Goal: Entertainment & Leisure: Consume media (video, audio)

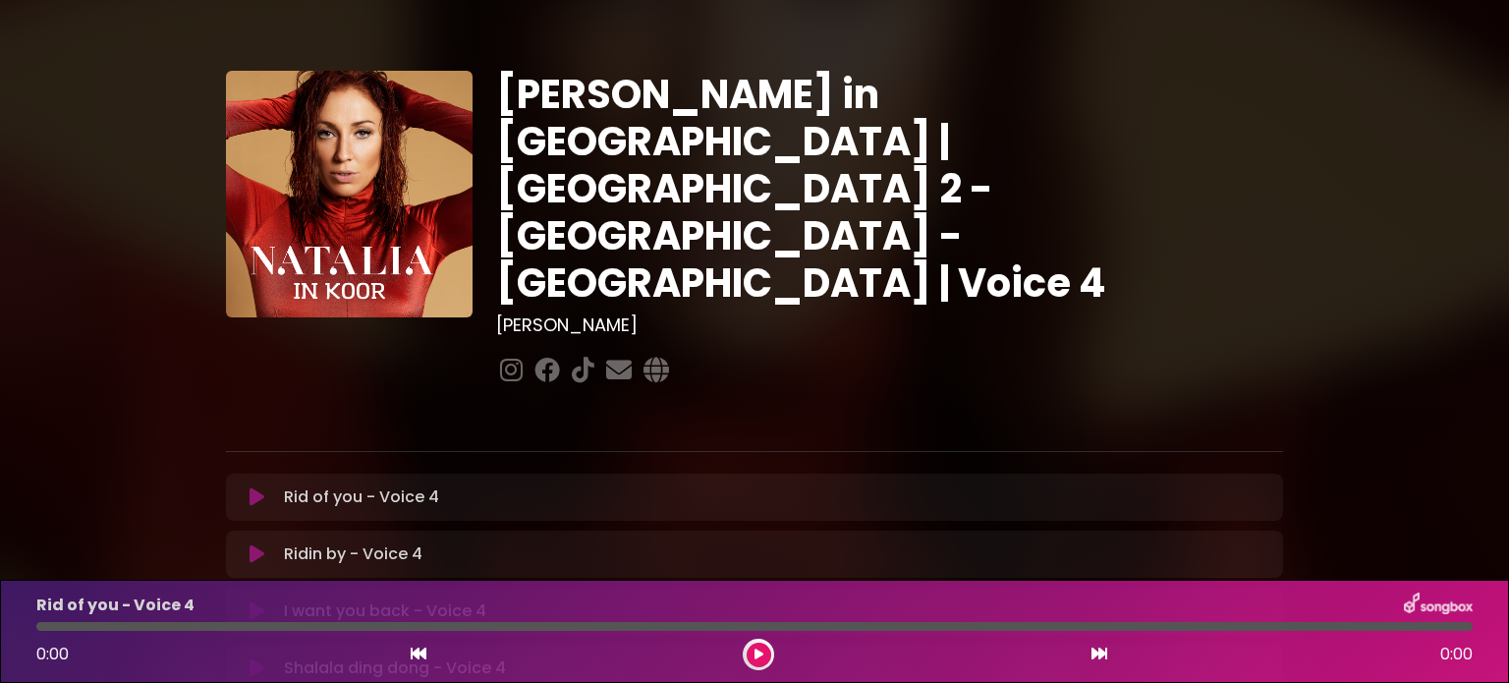
click at [900, 204] on div "[PERSON_NAME] in [GEOGRAPHIC_DATA] | [GEOGRAPHIC_DATA] 2 - [GEOGRAPHIC_DATA] - …" at bounding box center [889, 230] width 810 height 319
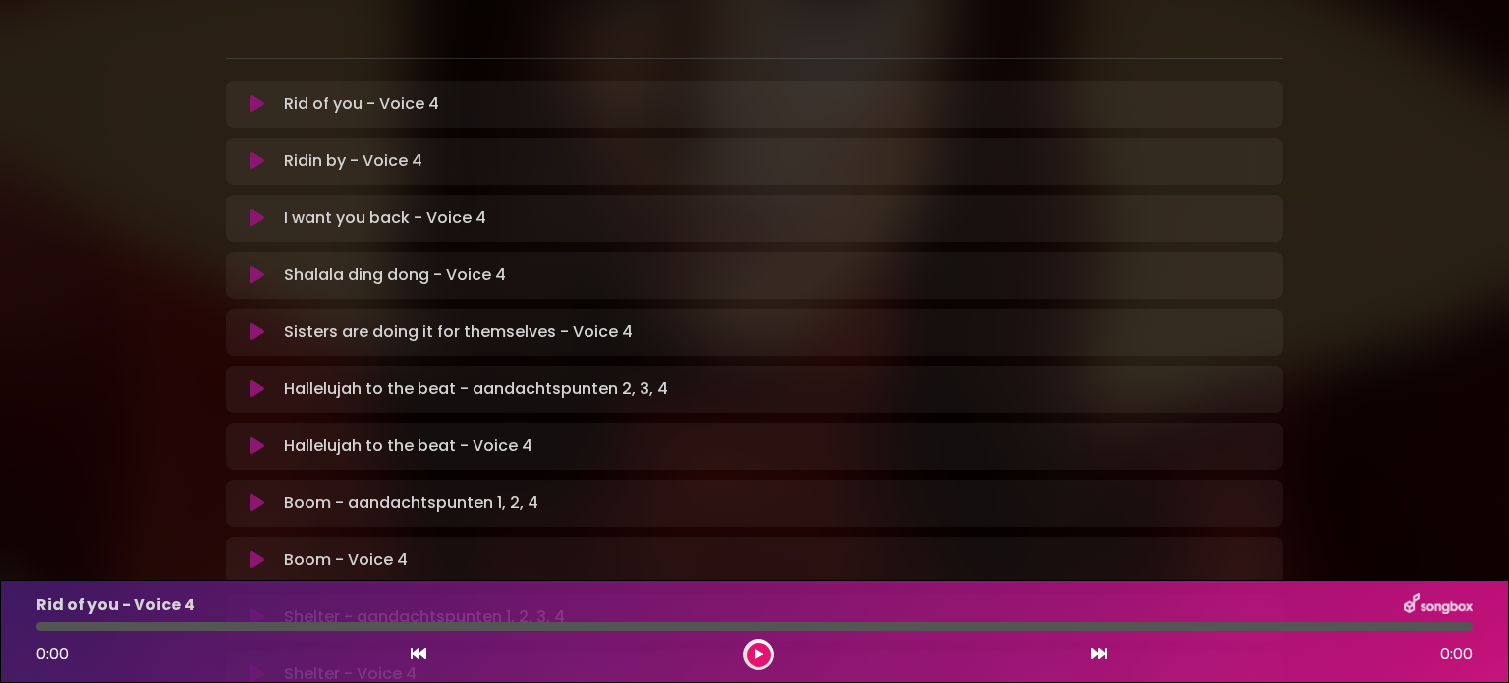
scroll to position [432, 0]
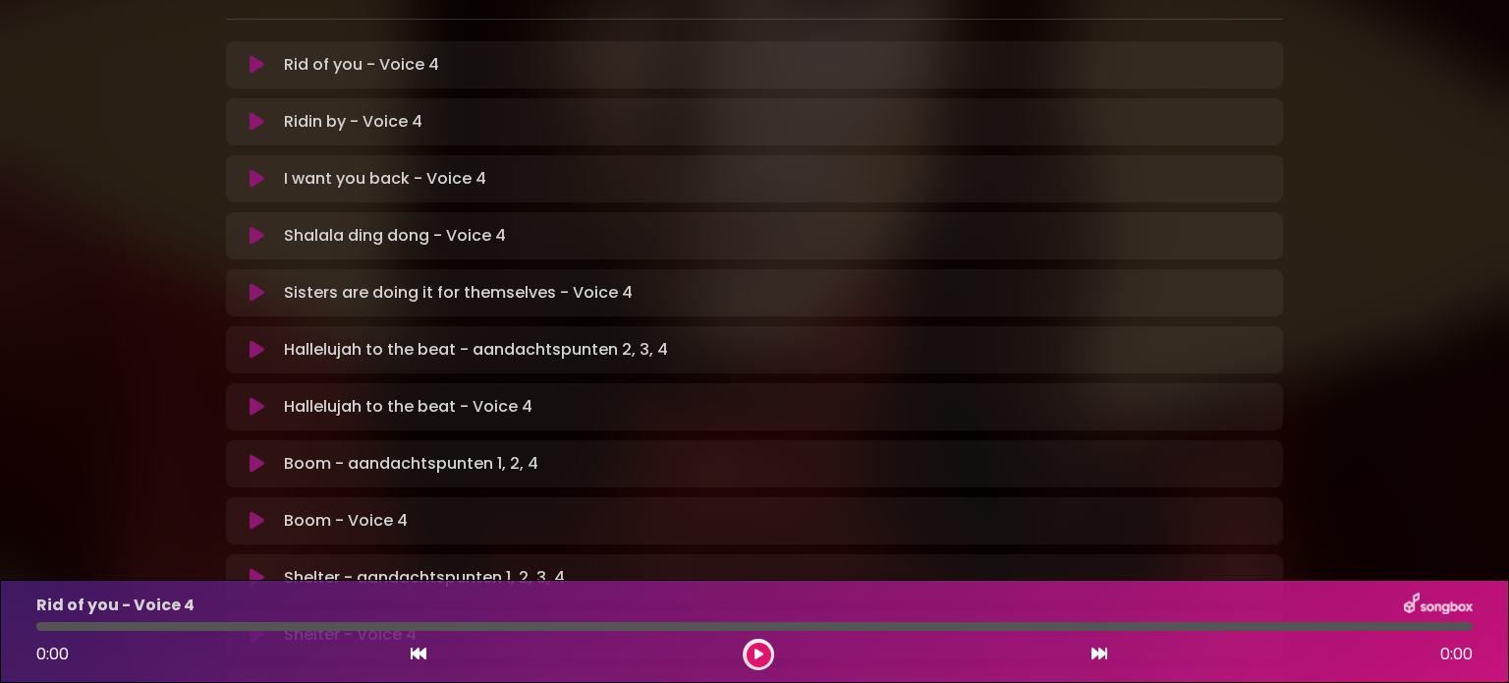
click at [254, 340] on icon at bounding box center [256, 350] width 15 height 20
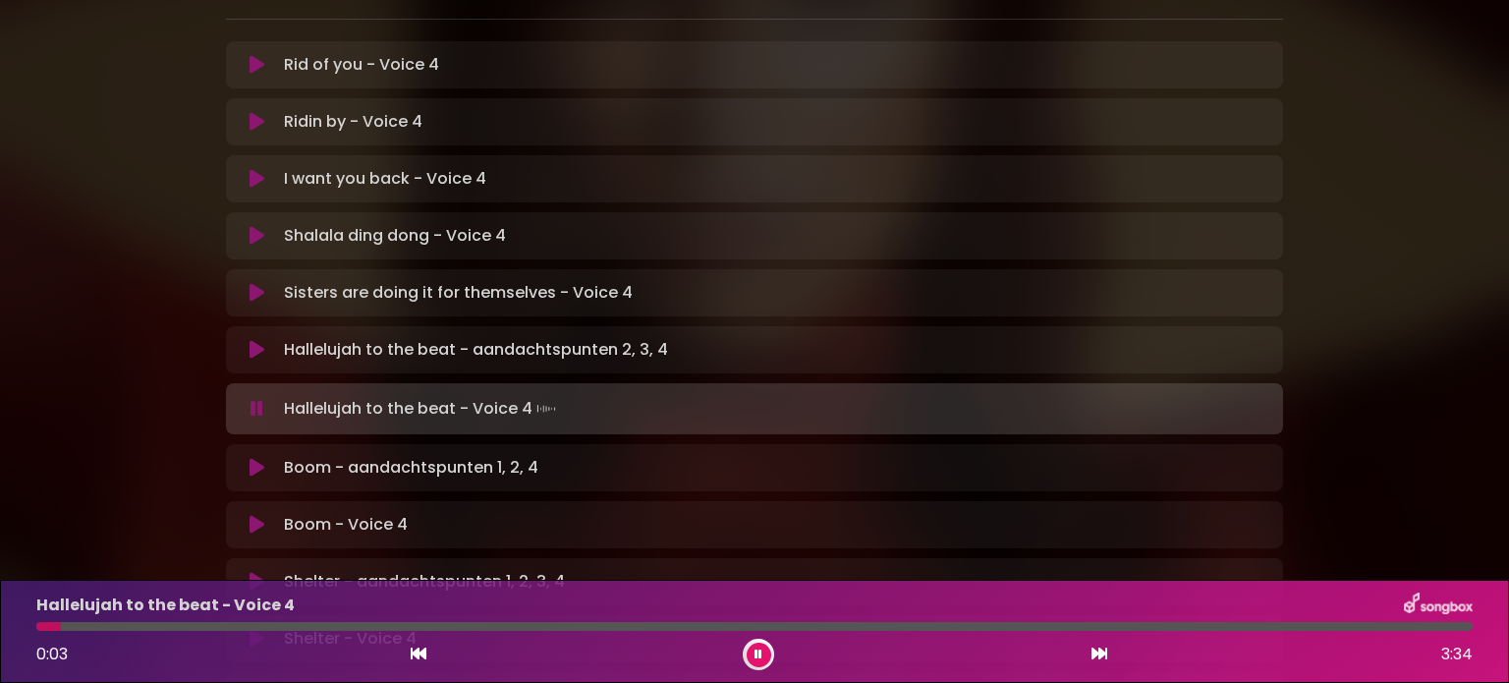
click at [253, 458] on icon at bounding box center [256, 468] width 15 height 20
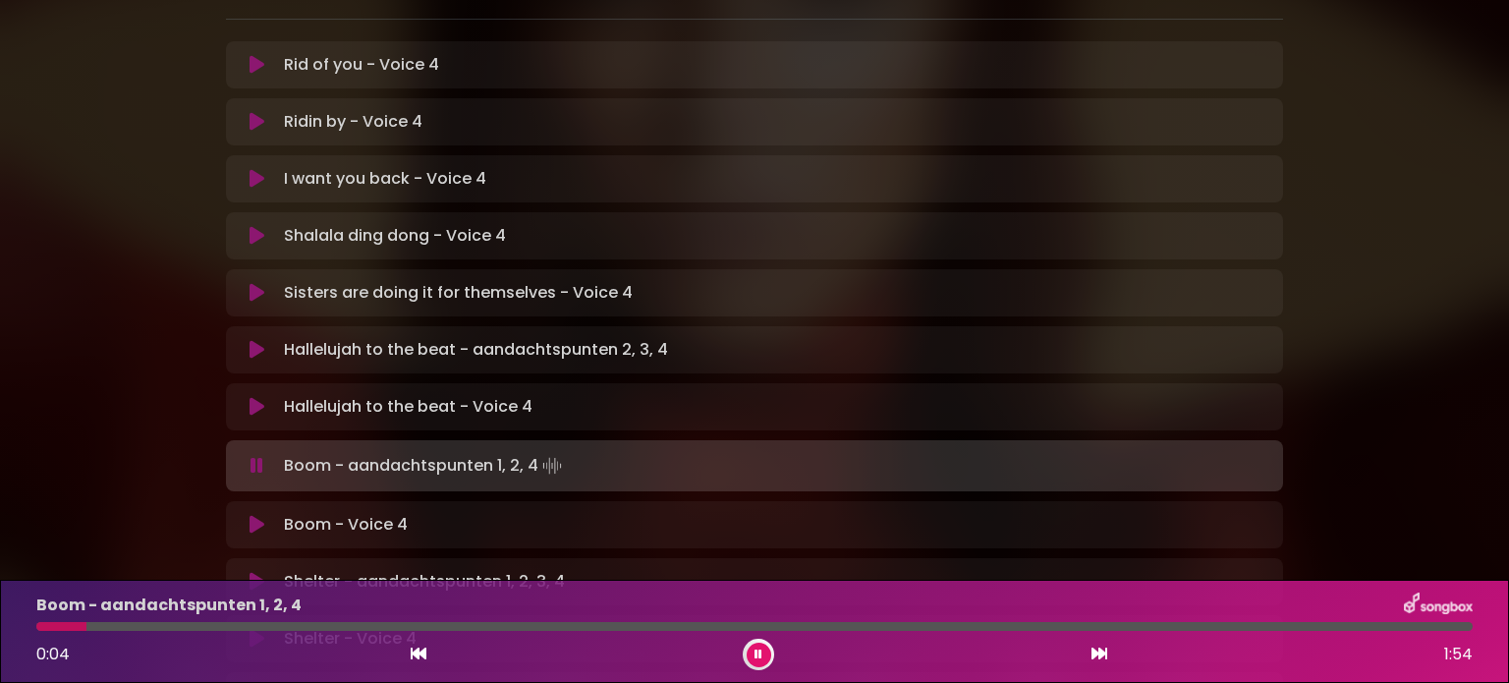
click at [173, 372] on div "[PERSON_NAME] in [GEOGRAPHIC_DATA] | [GEOGRAPHIC_DATA] 2 - [GEOGRAPHIC_DATA] - …" at bounding box center [754, 371] width 1297 height 1560
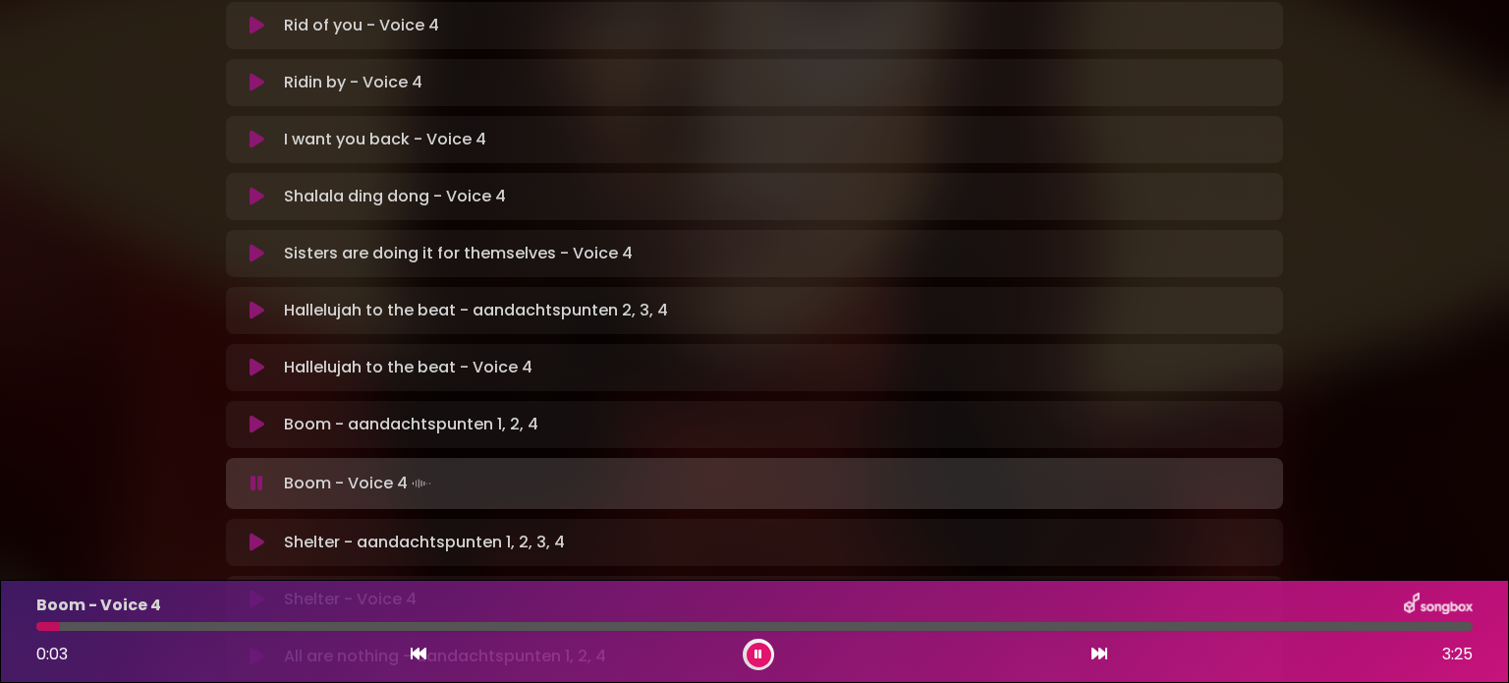
click at [250, 414] on icon at bounding box center [256, 424] width 15 height 20
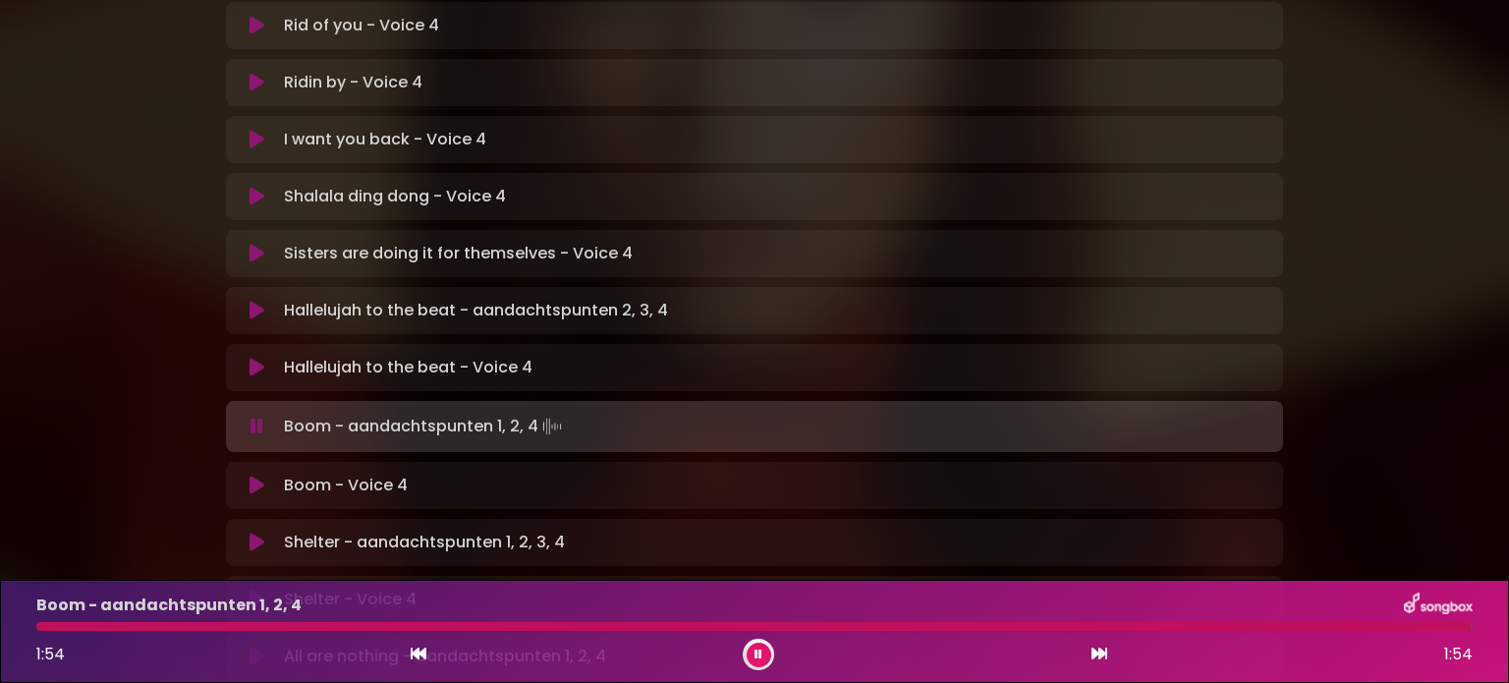
click at [250, 416] on icon at bounding box center [256, 426] width 13 height 20
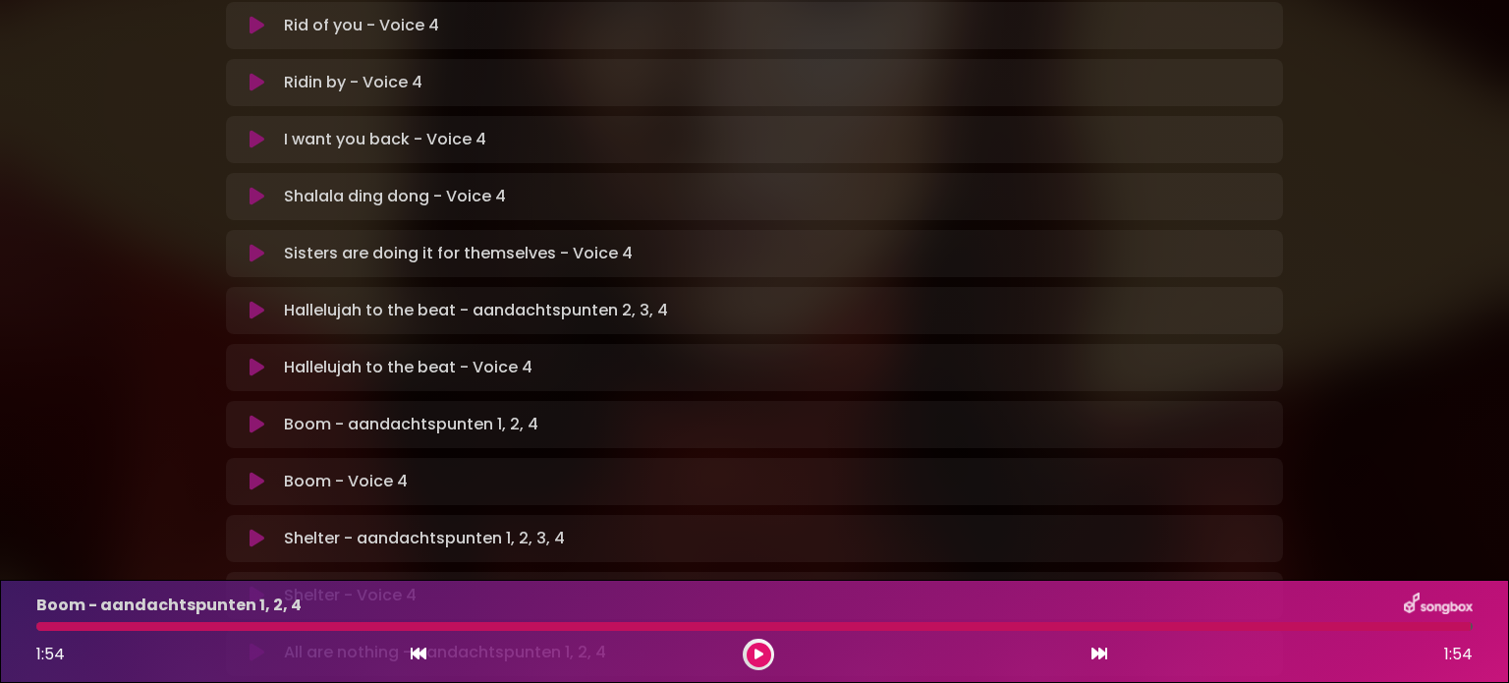
click at [254, 528] on icon at bounding box center [256, 538] width 15 height 20
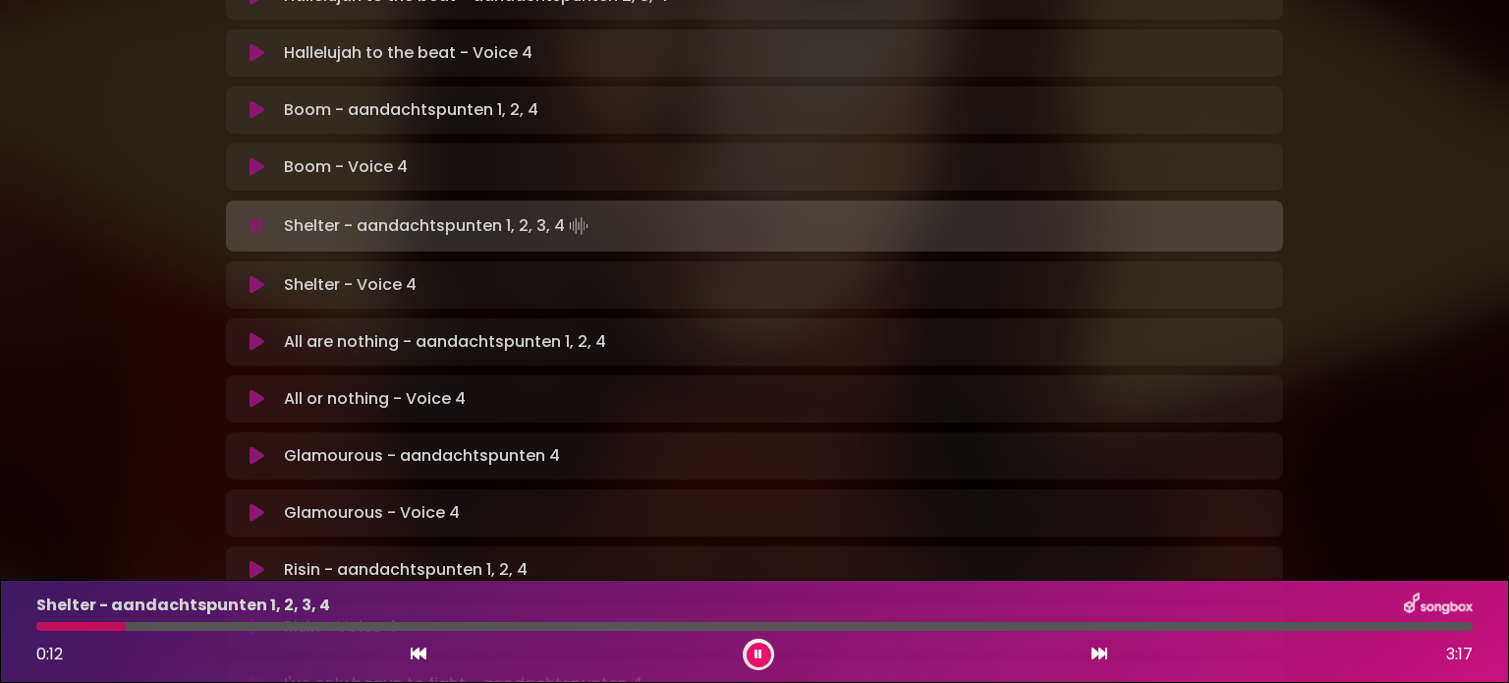
scroll to position [746, 0]
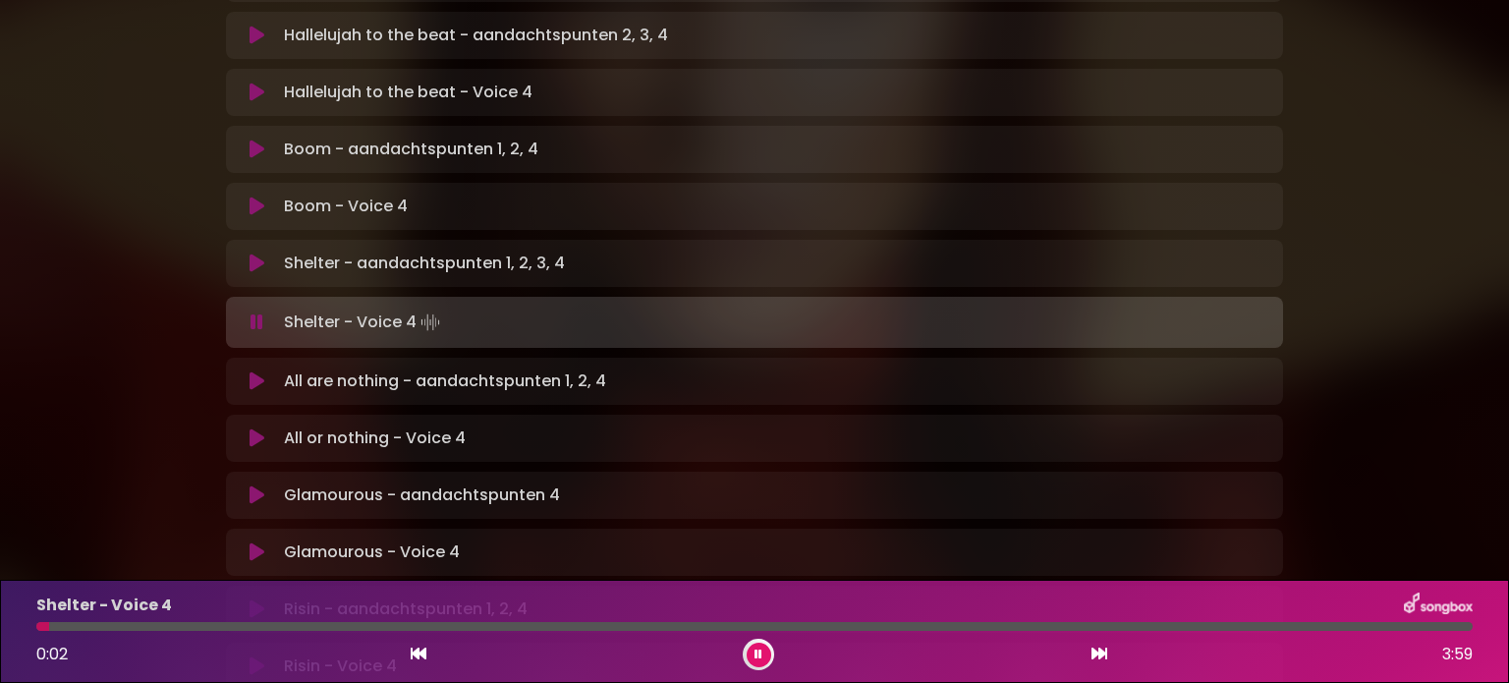
click at [259, 371] on icon at bounding box center [256, 381] width 15 height 20
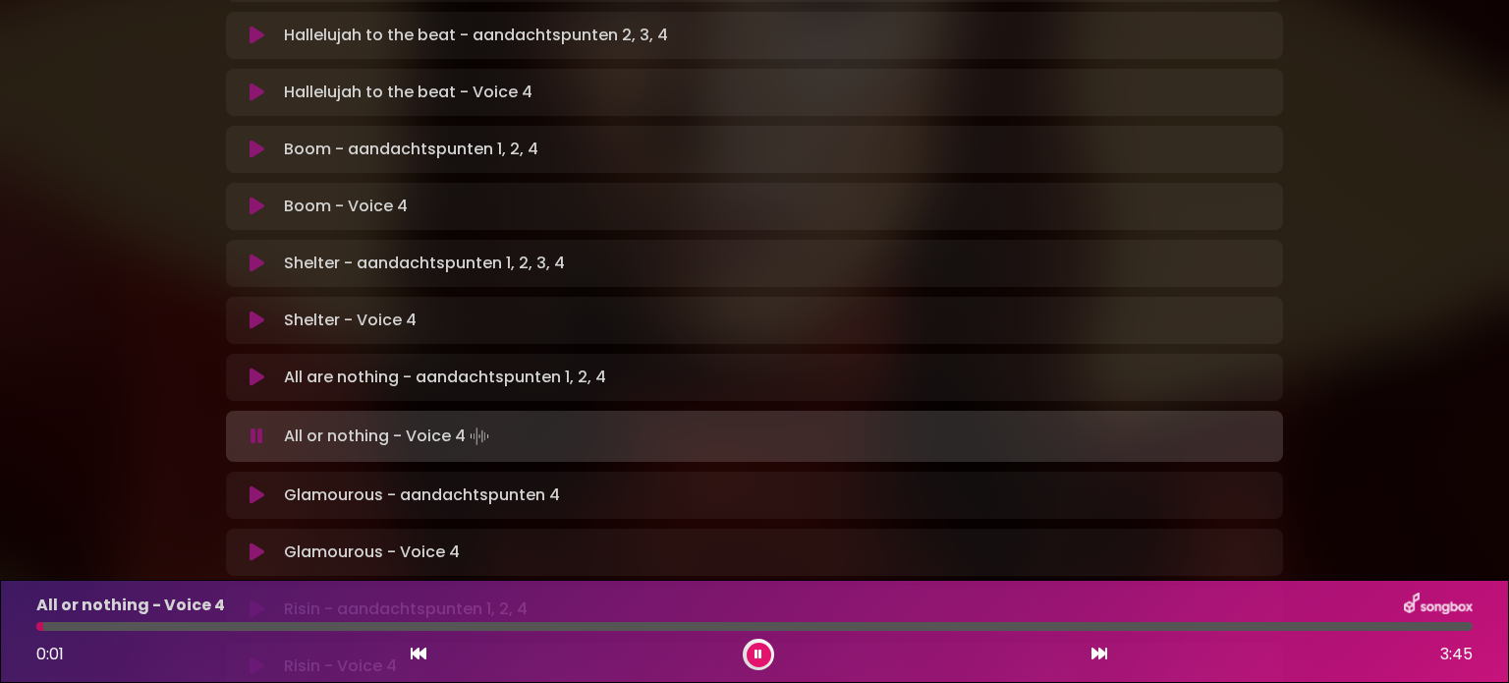
click at [253, 485] on icon at bounding box center [256, 495] width 15 height 20
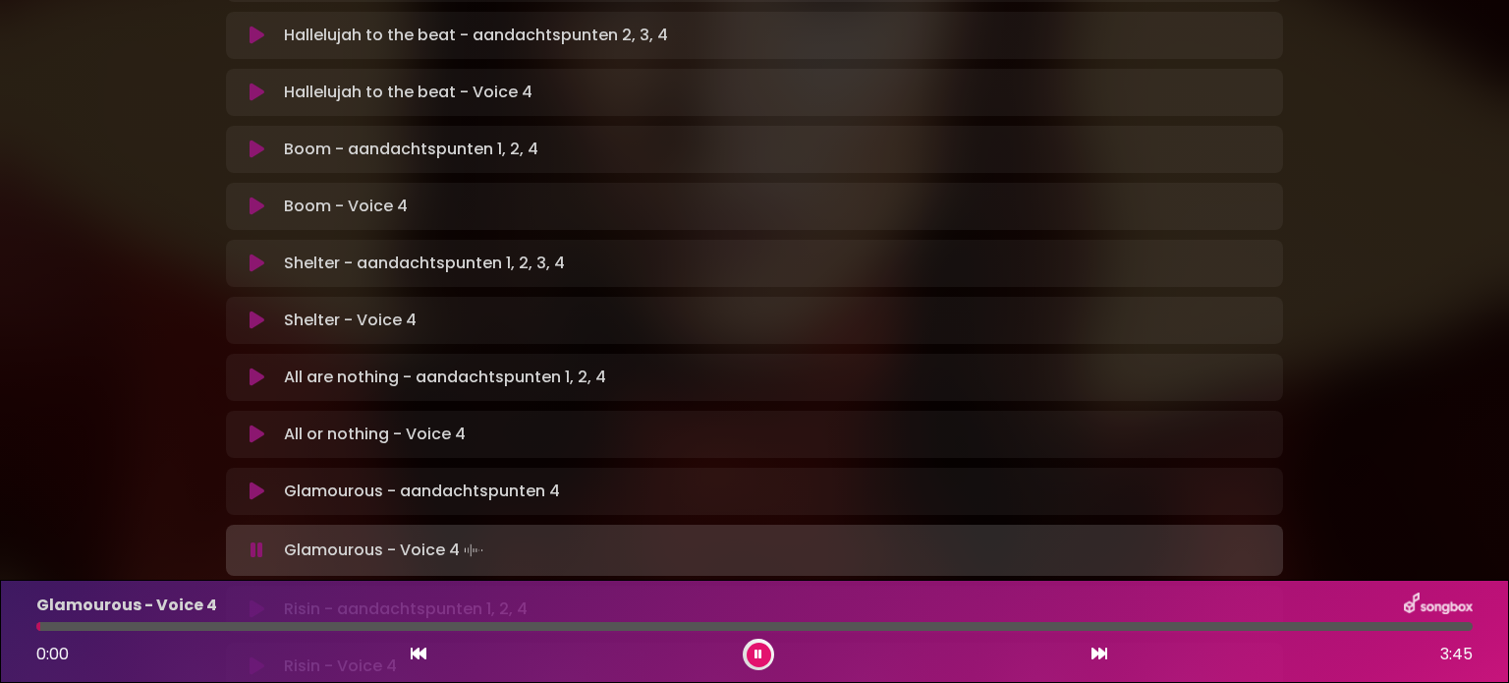
click at [256, 599] on icon at bounding box center [256, 609] width 15 height 20
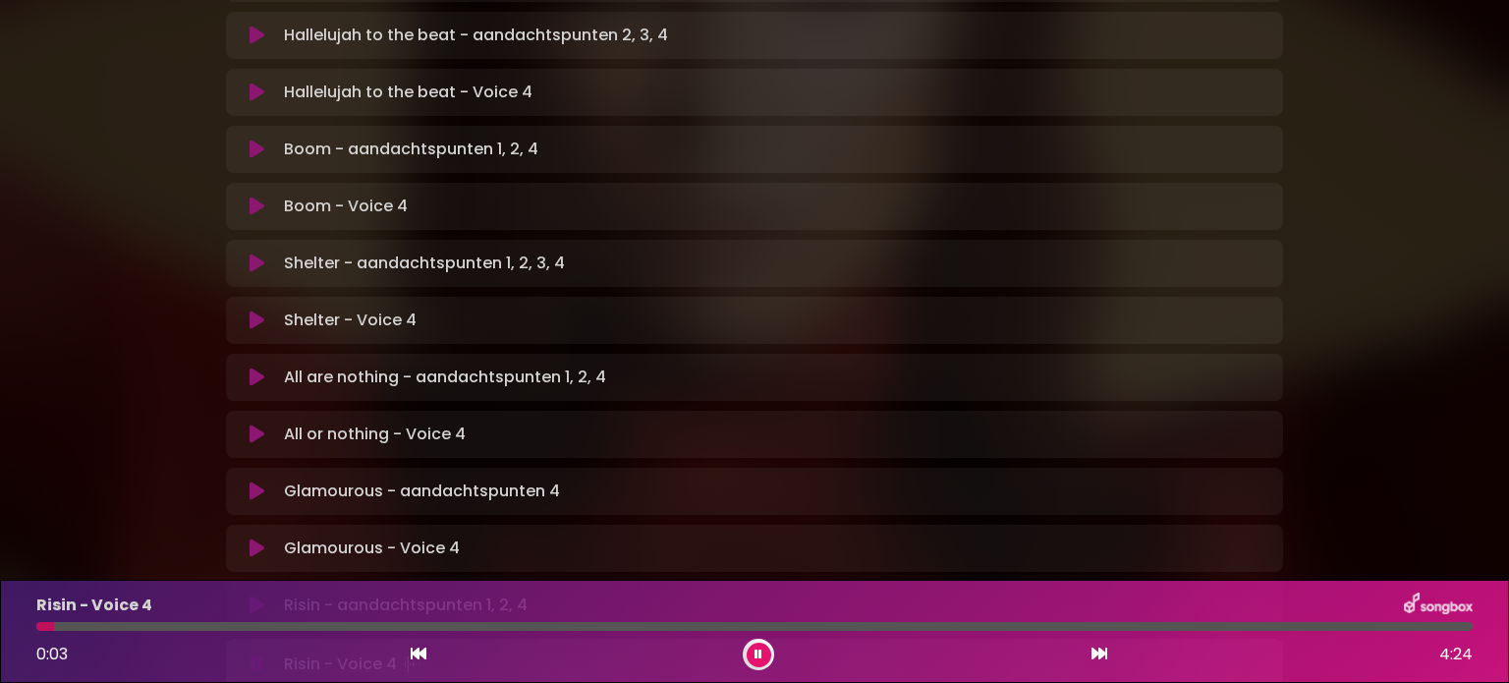
click at [181, 496] on div "[PERSON_NAME] in [GEOGRAPHIC_DATA] | [GEOGRAPHIC_DATA] 2 - [GEOGRAPHIC_DATA] - …" at bounding box center [754, 57] width 1297 height 1560
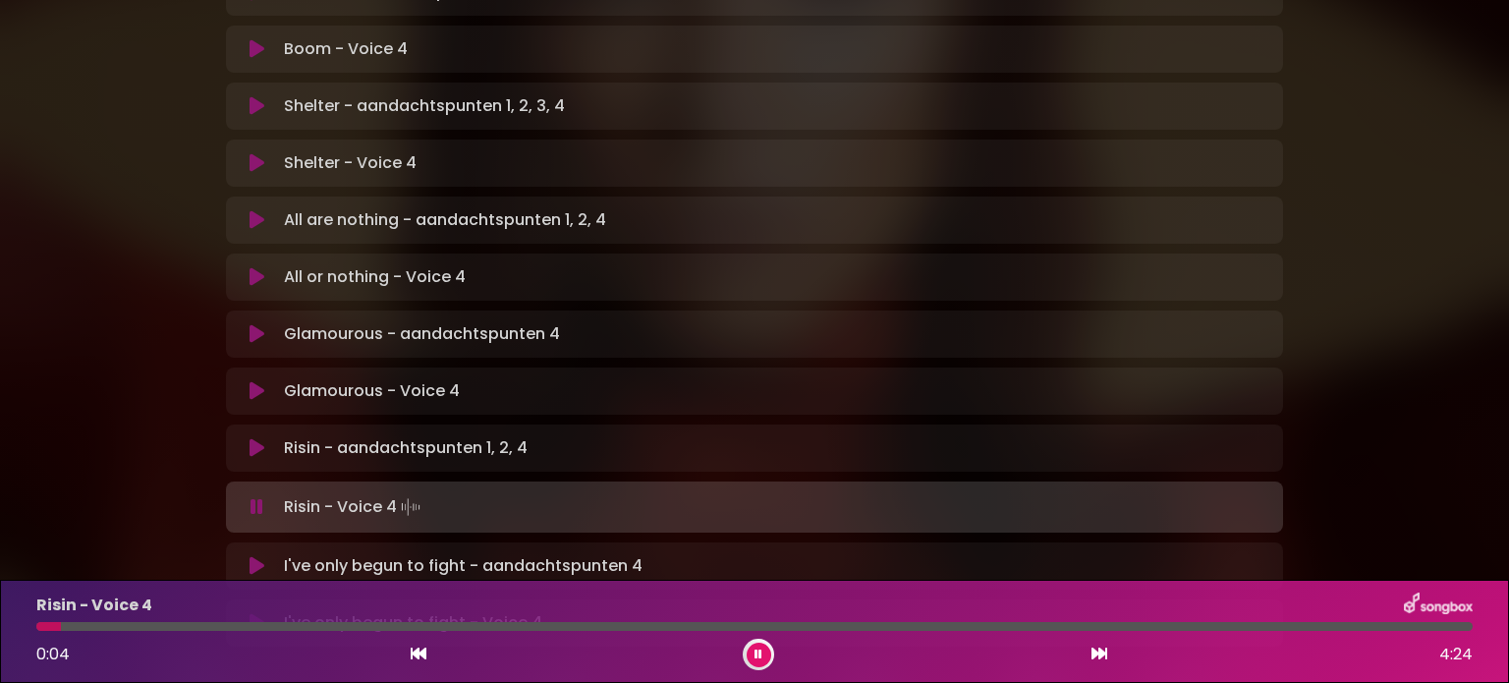
scroll to position [943, 0]
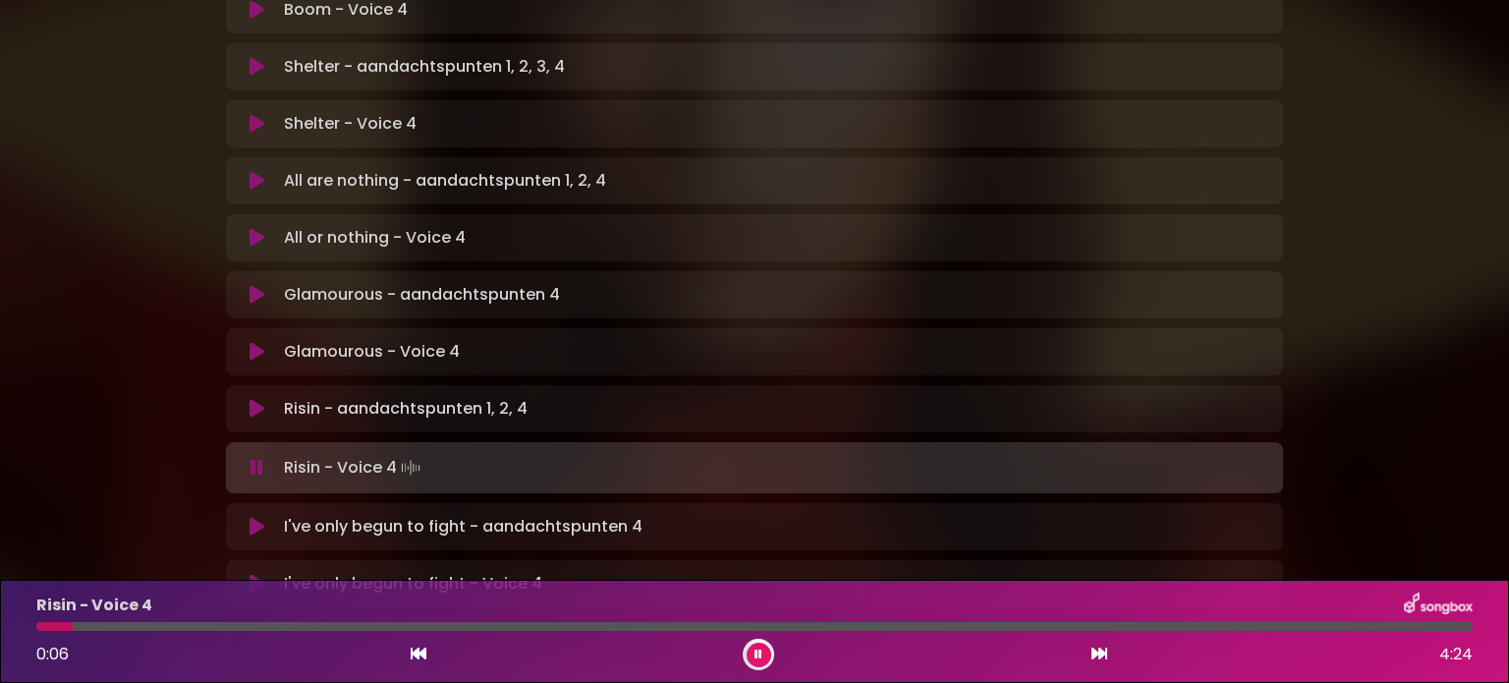
click at [253, 517] on icon at bounding box center [256, 527] width 15 height 20
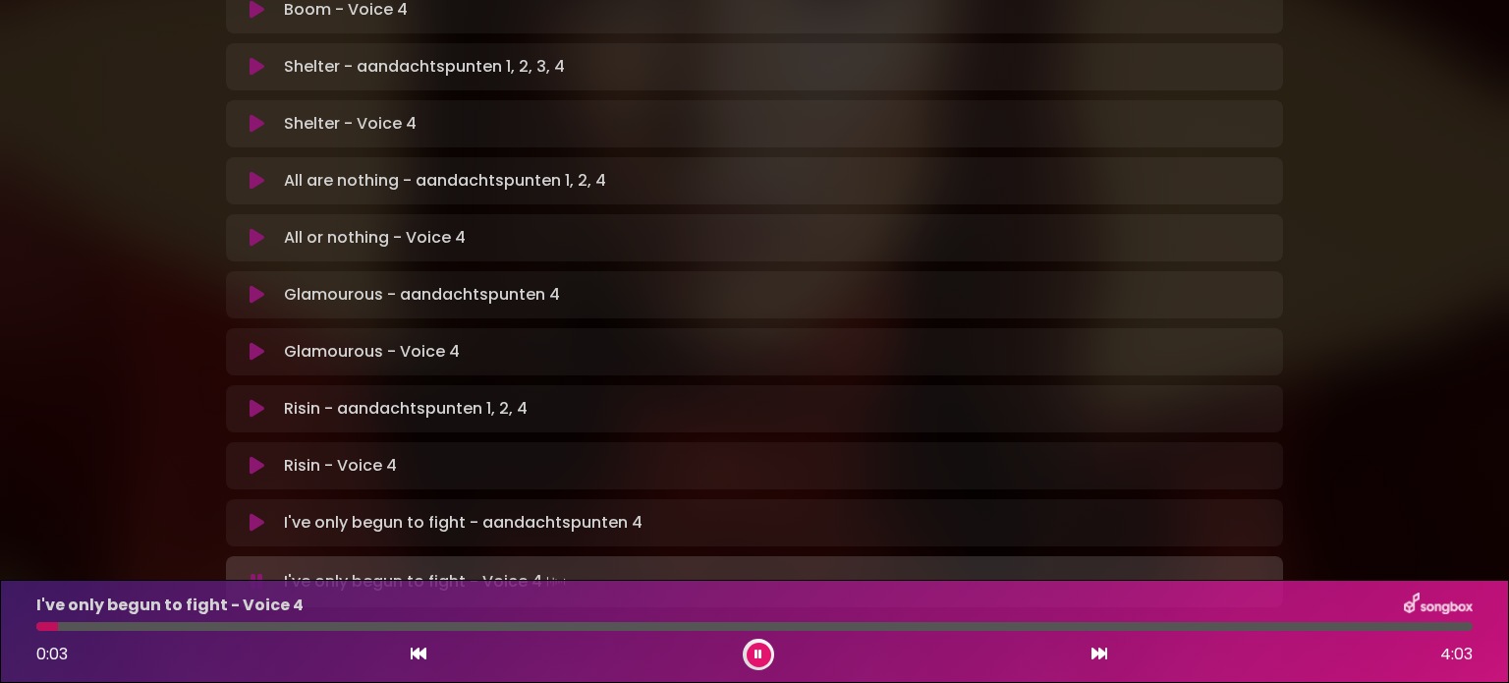
click at [256, 572] on icon at bounding box center [256, 582] width 13 height 20
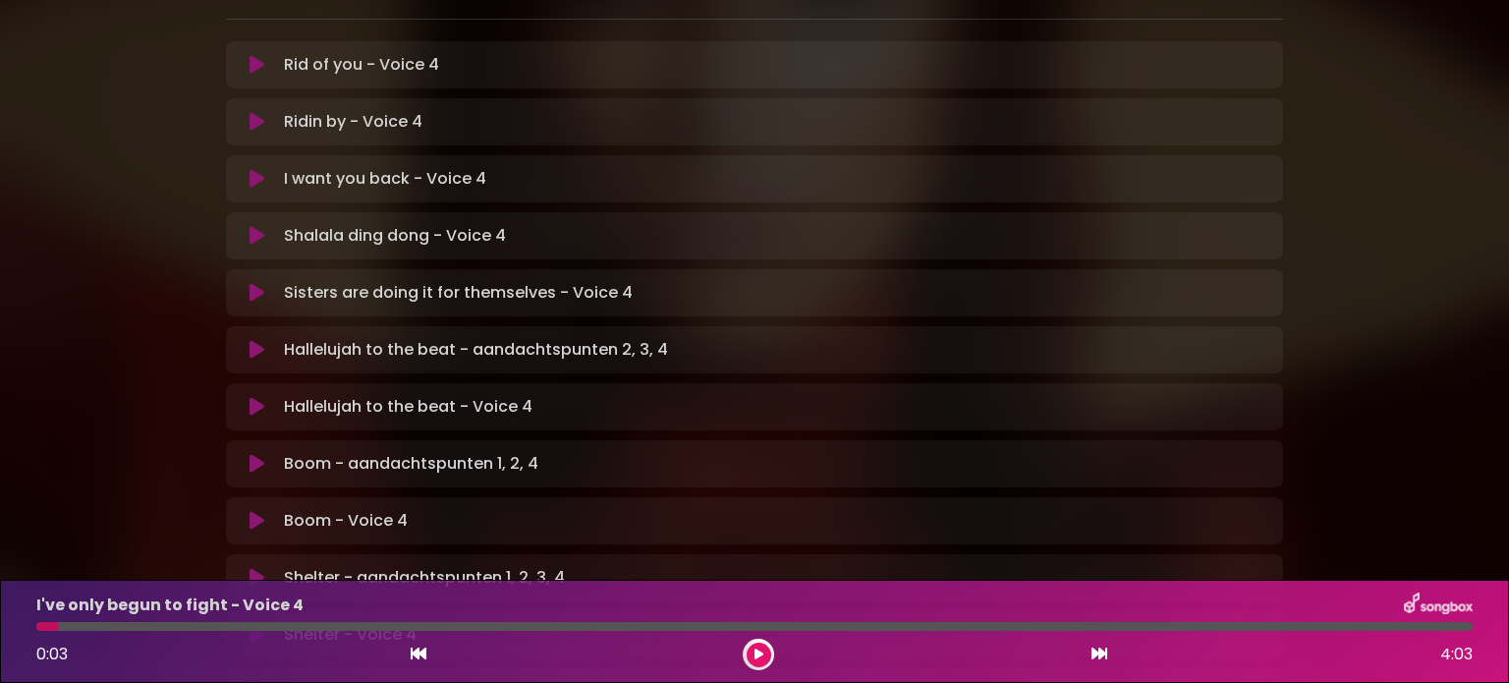
scroll to position [471, 0]
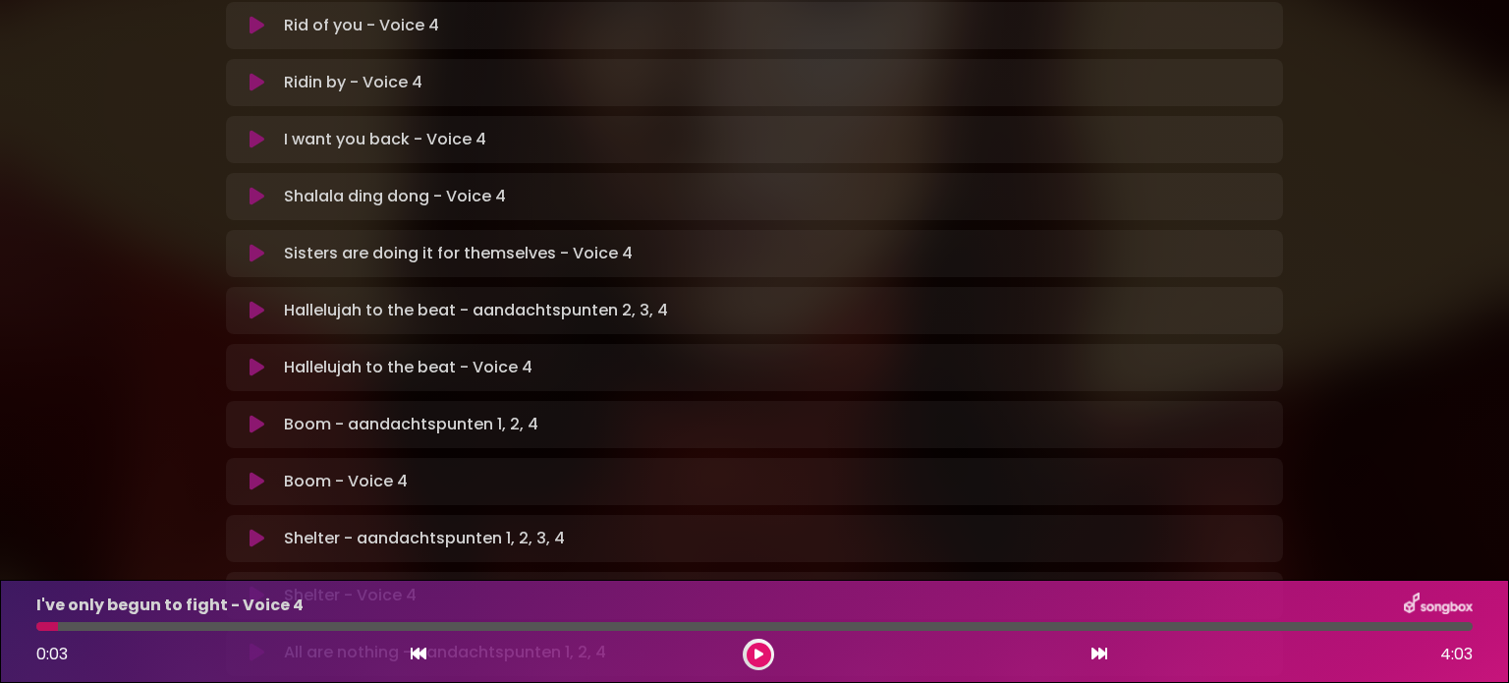
click at [1450, 229] on div "[PERSON_NAME] in [GEOGRAPHIC_DATA] | [GEOGRAPHIC_DATA] 2 - [GEOGRAPHIC_DATA] - …" at bounding box center [754, 330] width 1509 height 1556
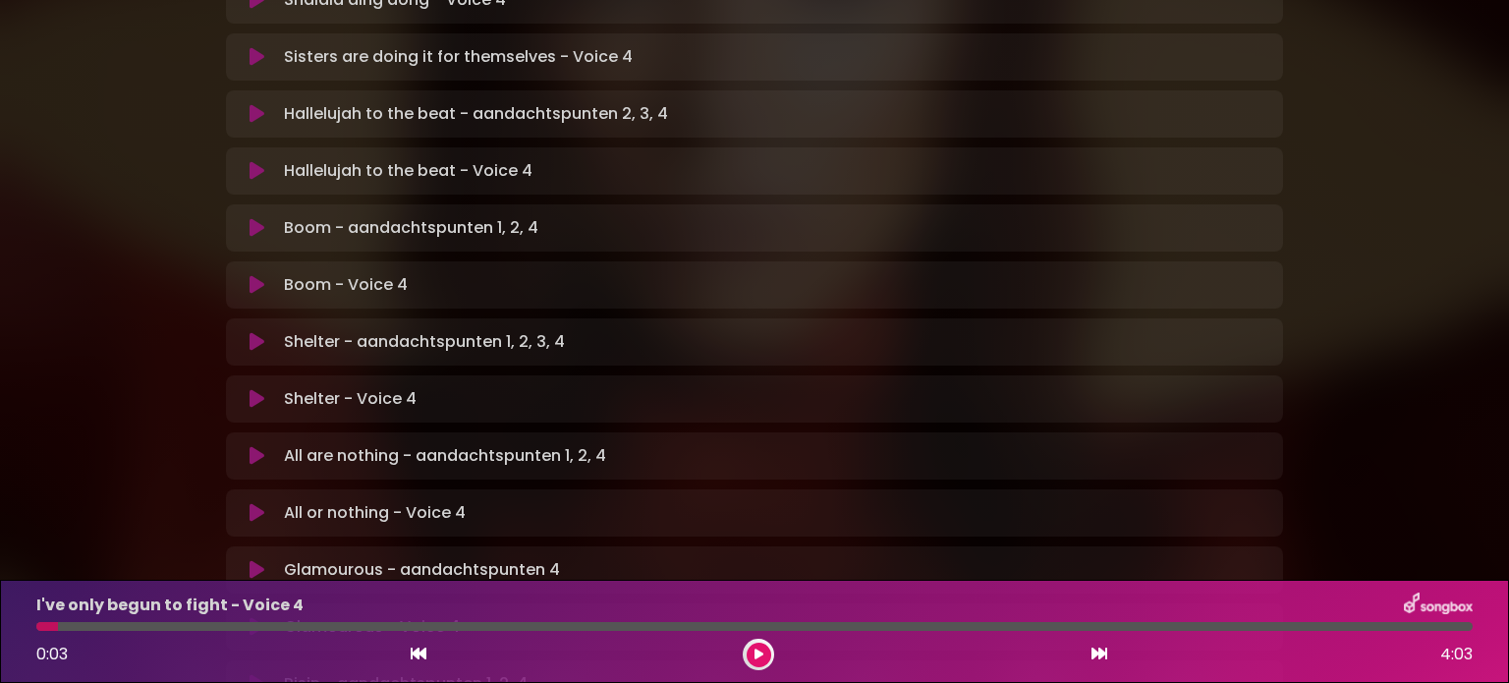
scroll to position [707, 0]
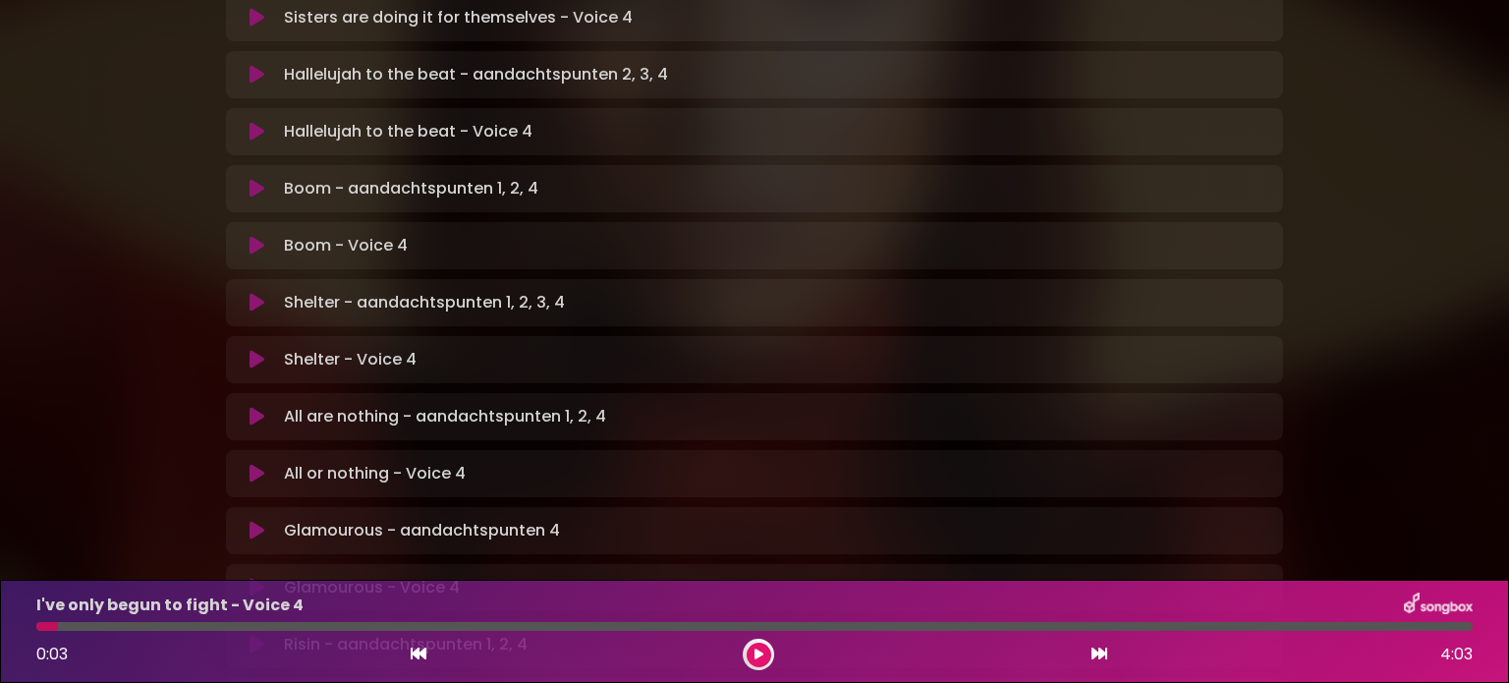
click at [251, 464] on icon at bounding box center [256, 474] width 15 height 20
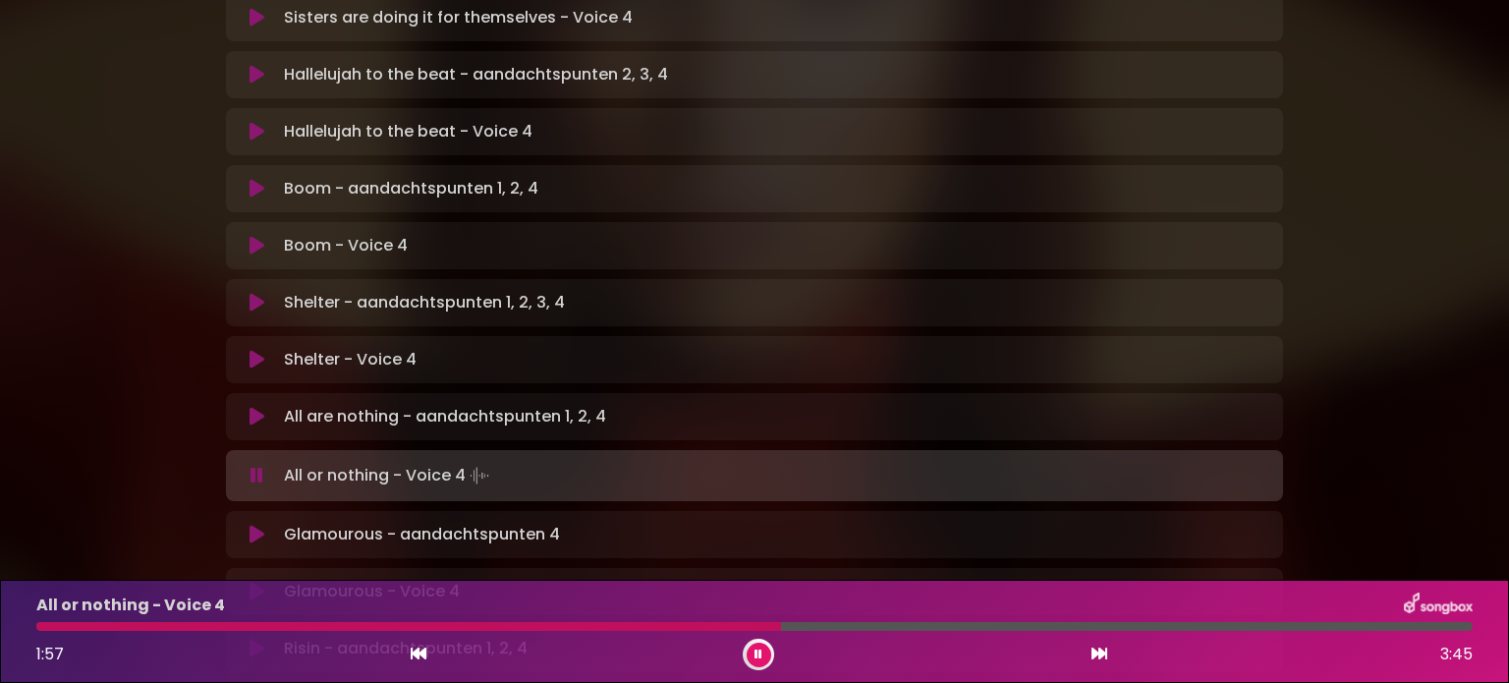
click at [759, 663] on button at bounding box center [758, 654] width 25 height 25
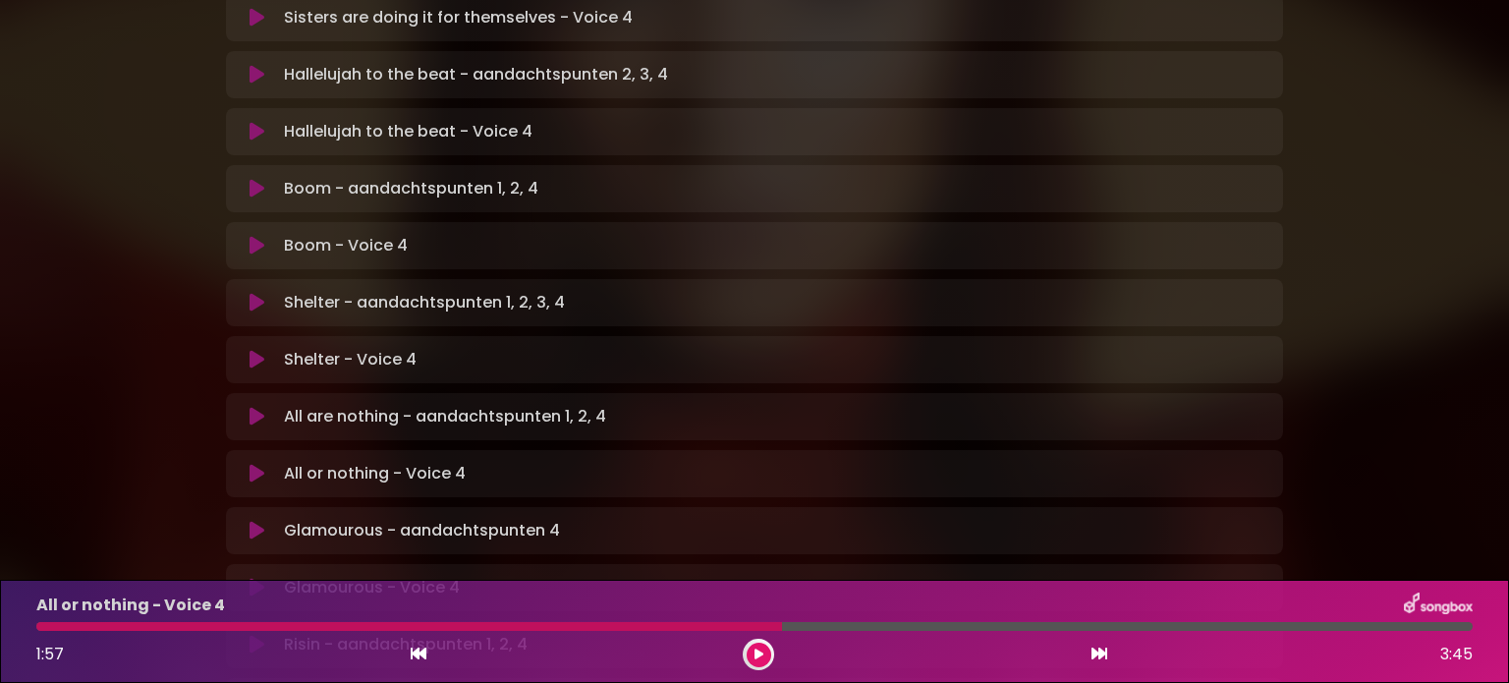
click at [255, 578] on icon at bounding box center [256, 588] width 15 height 20
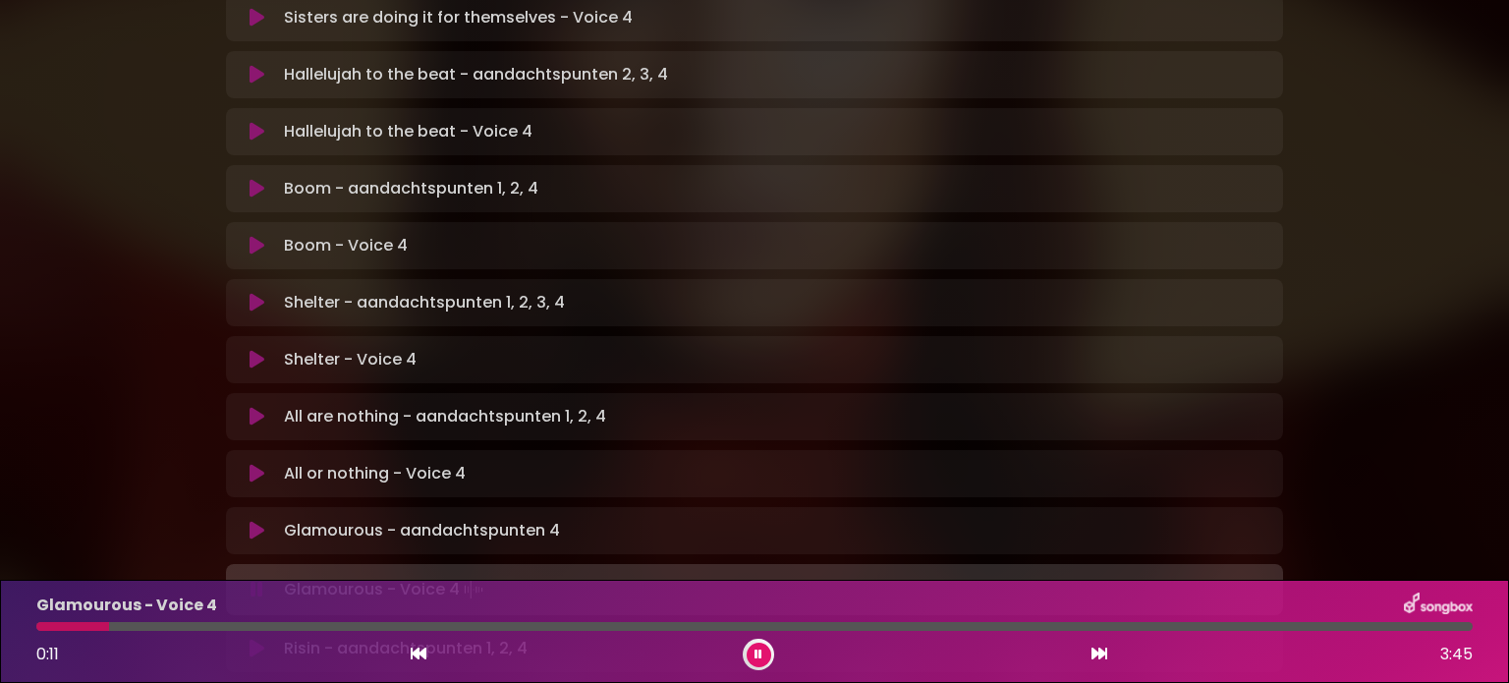
click at [224, 628] on div at bounding box center [754, 626] width 1436 height 9
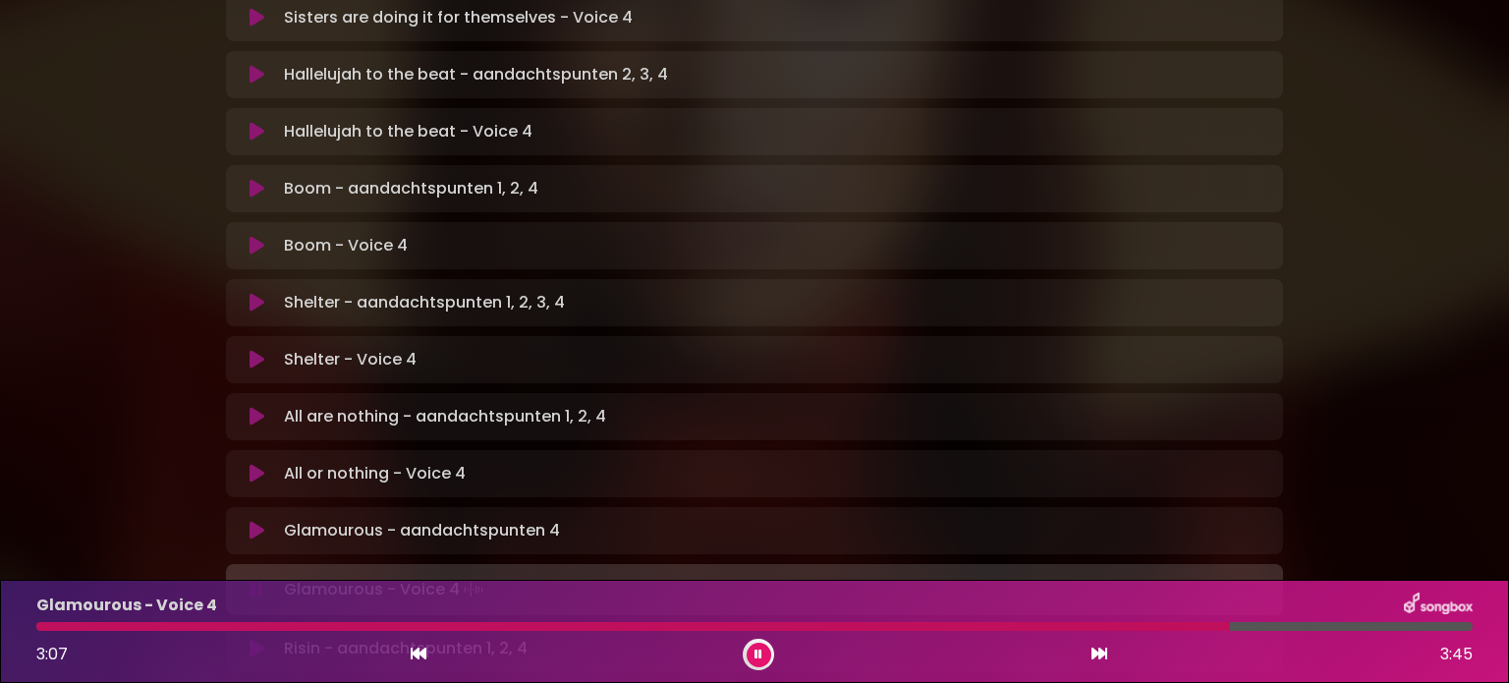
click at [1346, 623] on div at bounding box center [754, 626] width 1436 height 9
click at [1310, 622] on div at bounding box center [712, 626] width 1352 height 9
click at [756, 650] on icon at bounding box center [758, 654] width 8 height 12
